Goal: Obtain resource: Download file/media

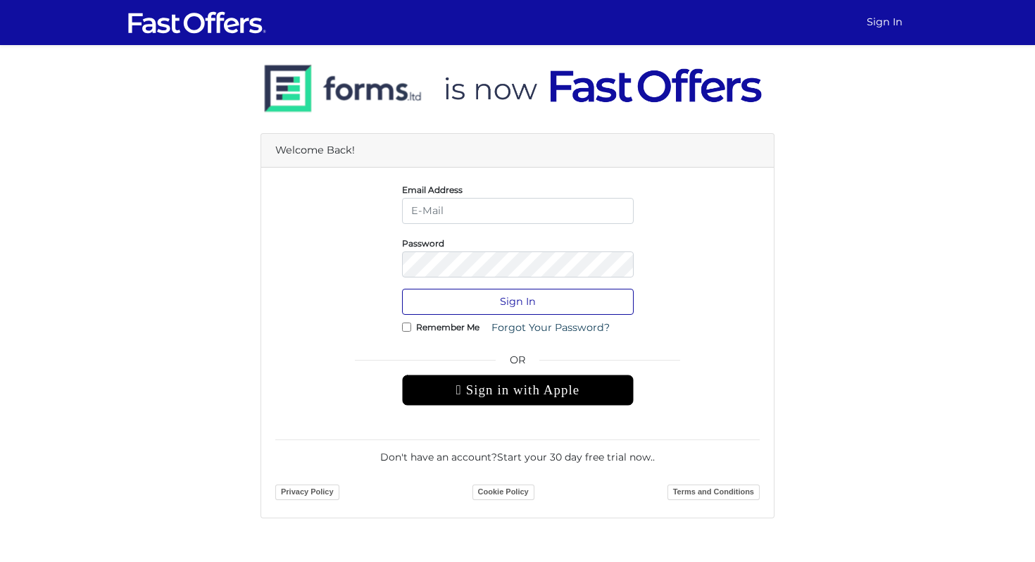
type input "Cristina.postelnicu@zoocasa.com"
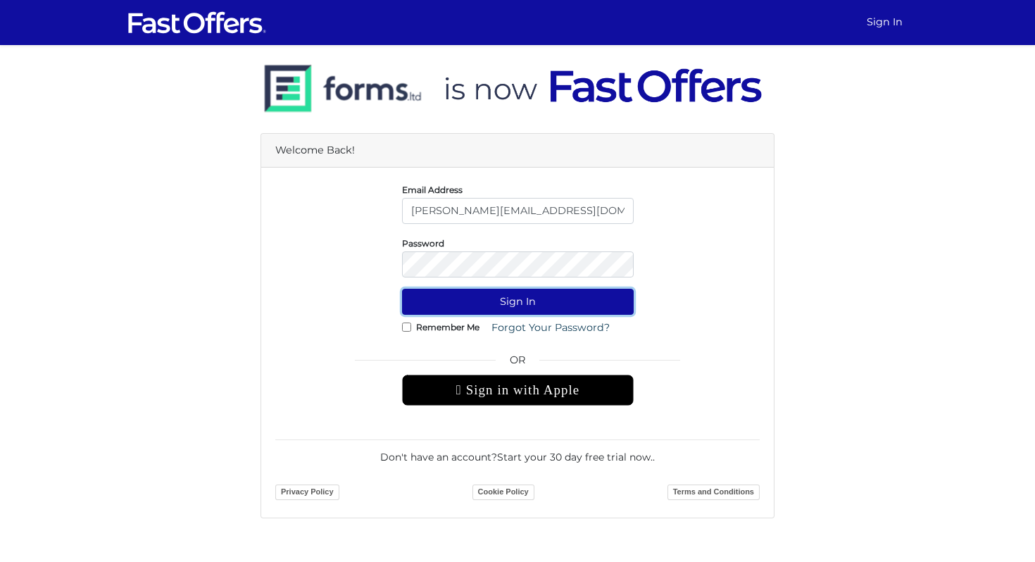
click at [586, 291] on button "Sign In" at bounding box center [518, 302] width 232 height 26
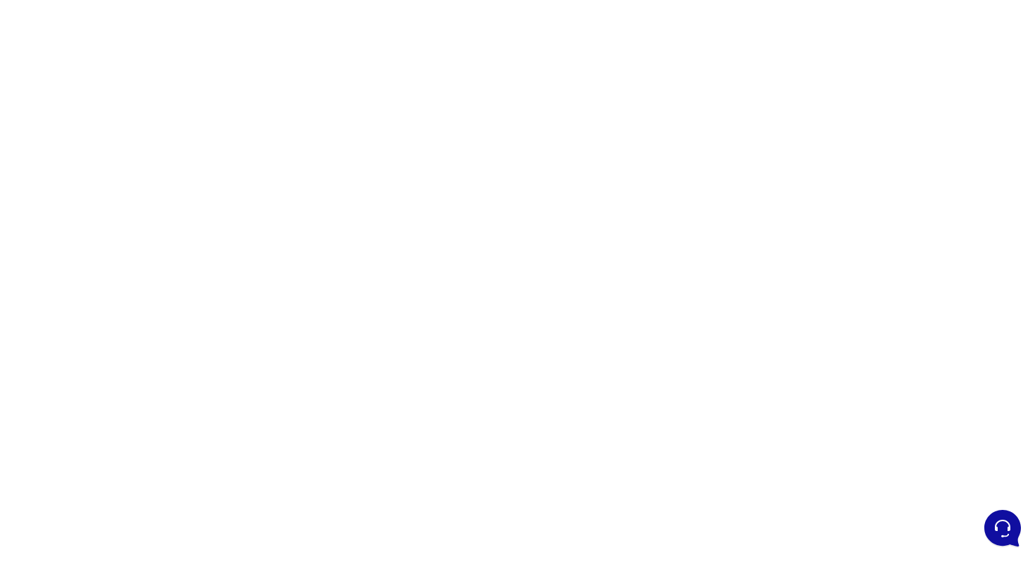
scroll to position [48, 0]
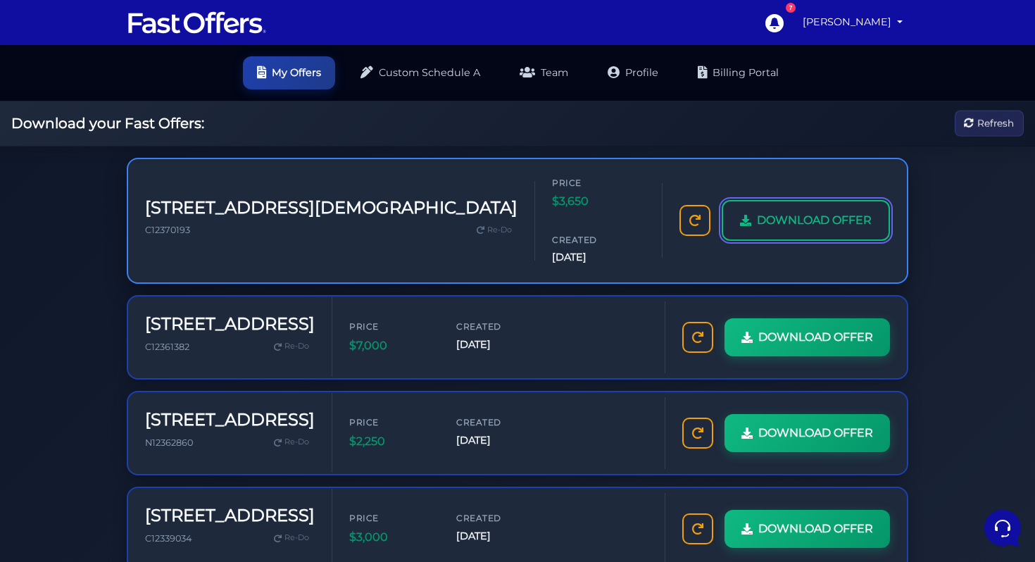
click at [814, 211] on span "DOWNLOAD OFFER" at bounding box center [814, 220] width 115 height 18
